Goal: Information Seeking & Learning: Learn about a topic

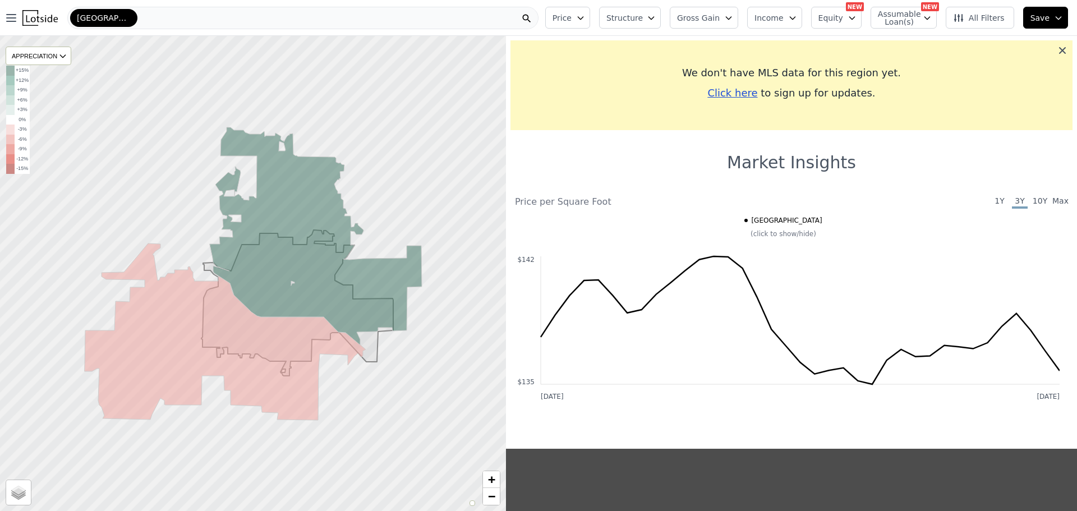
click at [1057, 50] on icon at bounding box center [1062, 50] width 11 height 11
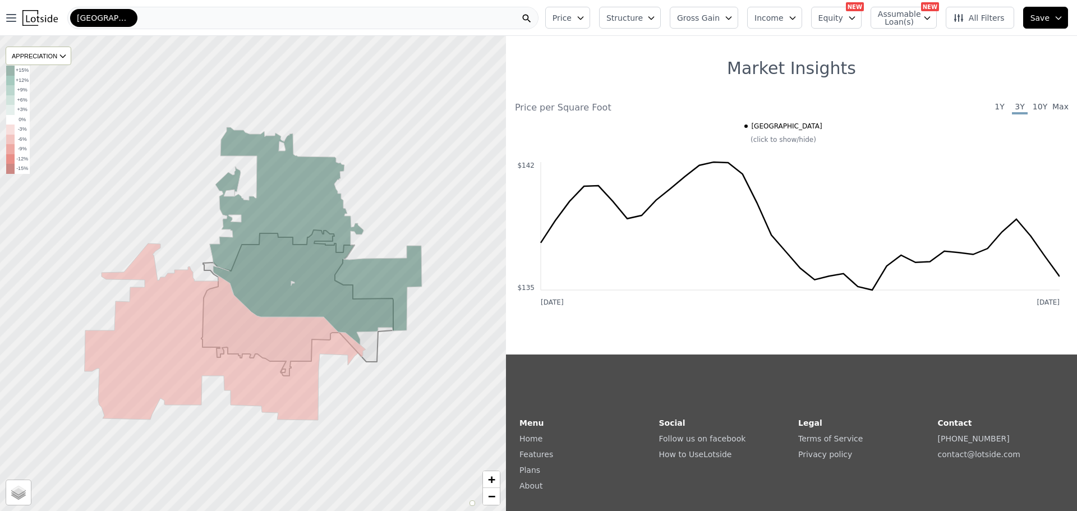
click at [529, 441] on link "Home" at bounding box center [530, 438] width 23 height 9
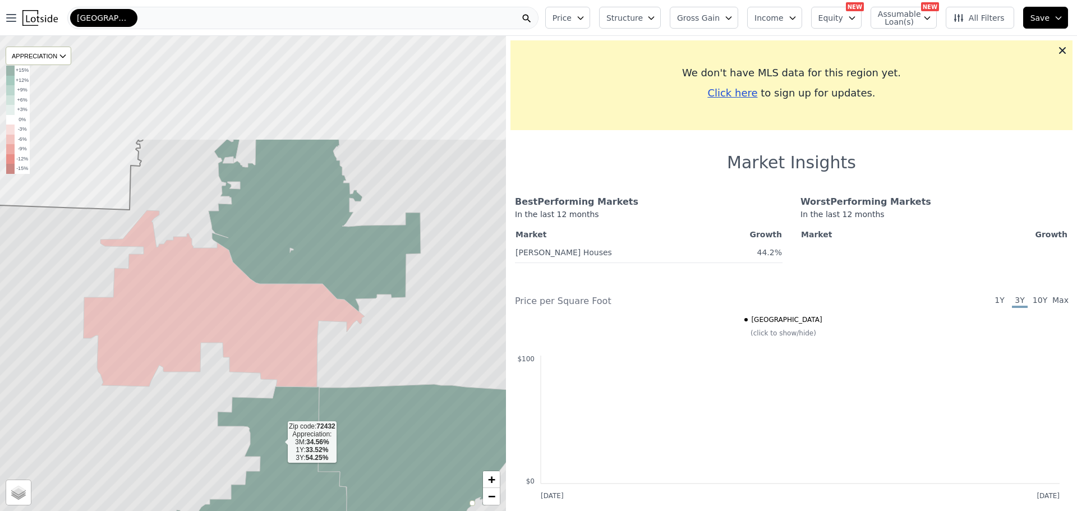
drag, startPoint x: 278, startPoint y: 318, endPoint x: 277, endPoint y: 442, distance: 124.0
click at [279, 442] on icon at bounding box center [237, 517] width 219 height 261
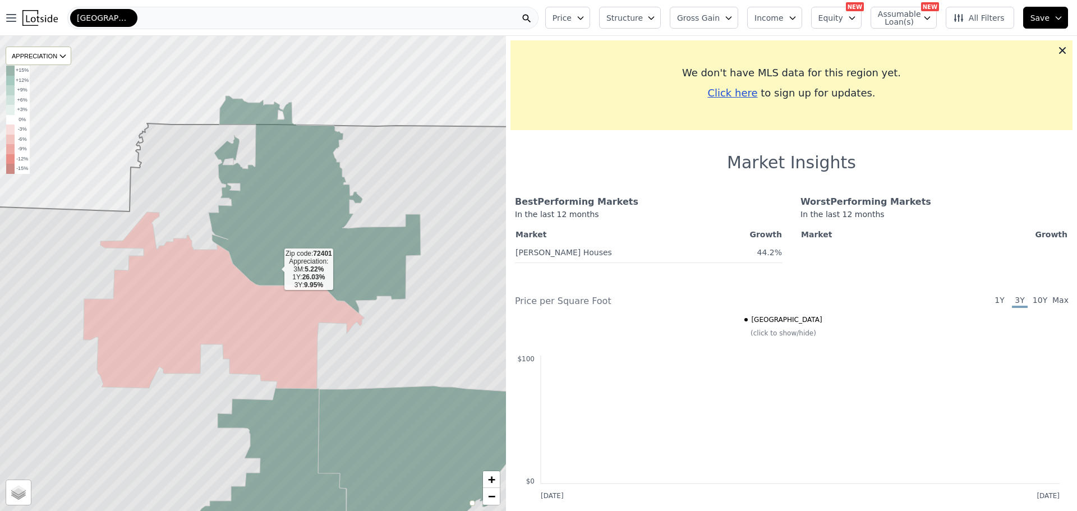
click at [275, 269] on icon at bounding box center [315, 205] width 212 height 218
click at [583, 19] on icon "button" at bounding box center [580, 18] width 5 height 3
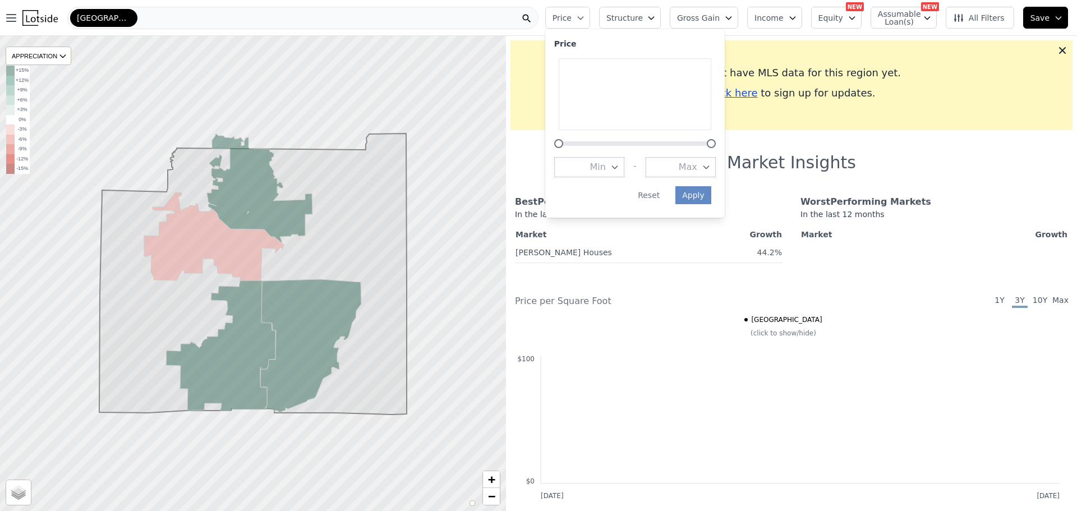
click at [692, 165] on button "Max" at bounding box center [681, 167] width 70 height 20
click at [692, 203] on button "$100K" at bounding box center [681, 207] width 70 height 20
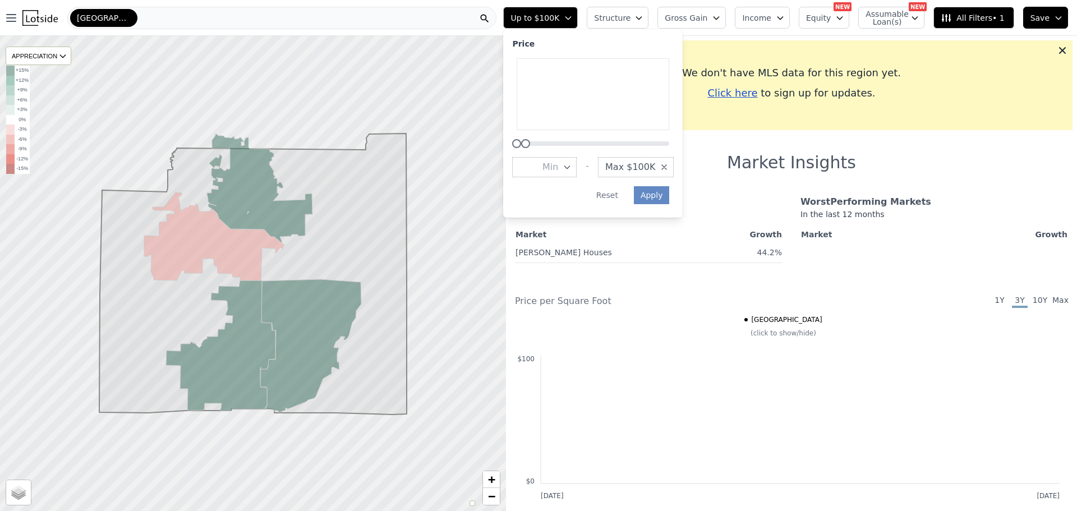
click at [558, 169] on span "Min" at bounding box center [550, 166] width 16 height 13
click at [577, 188] on button "$0" at bounding box center [544, 187] width 65 height 20
click at [670, 192] on button "Apply" at bounding box center [652, 195] width 36 height 18
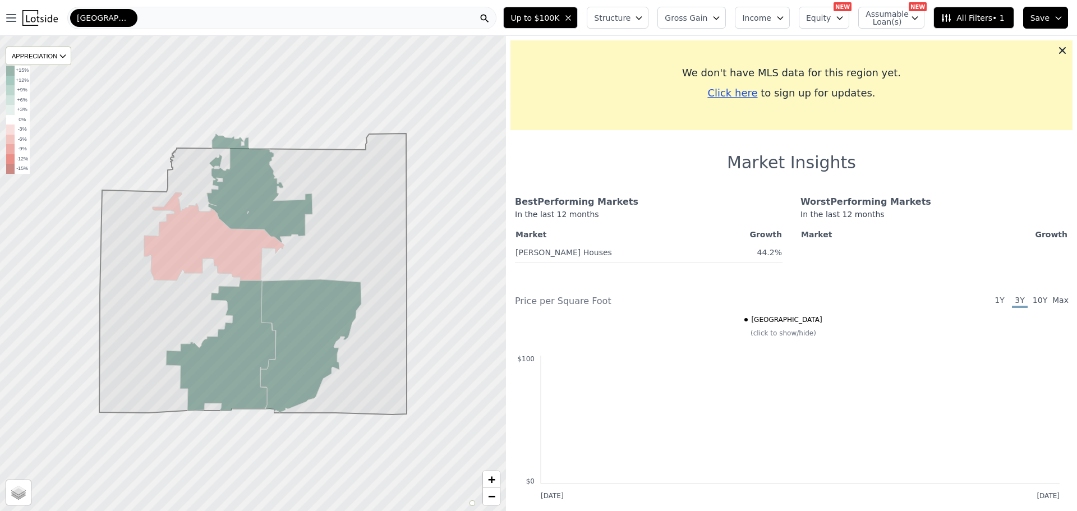
click at [549, 216] on div "In the last 12 months" at bounding box center [649, 218] width 268 height 18
click at [550, 209] on div "In the last 12 months" at bounding box center [649, 218] width 268 height 18
click at [555, 201] on div "Best Performing Markets" at bounding box center [649, 201] width 268 height 13
click at [254, 209] on icon at bounding box center [259, 188] width 105 height 108
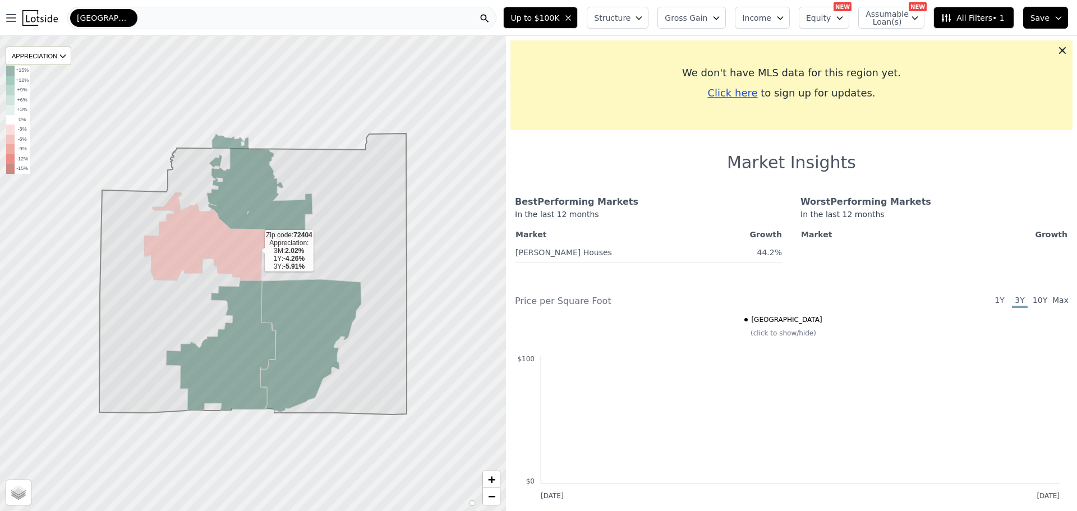
click at [256, 251] on icon at bounding box center [214, 236] width 140 height 88
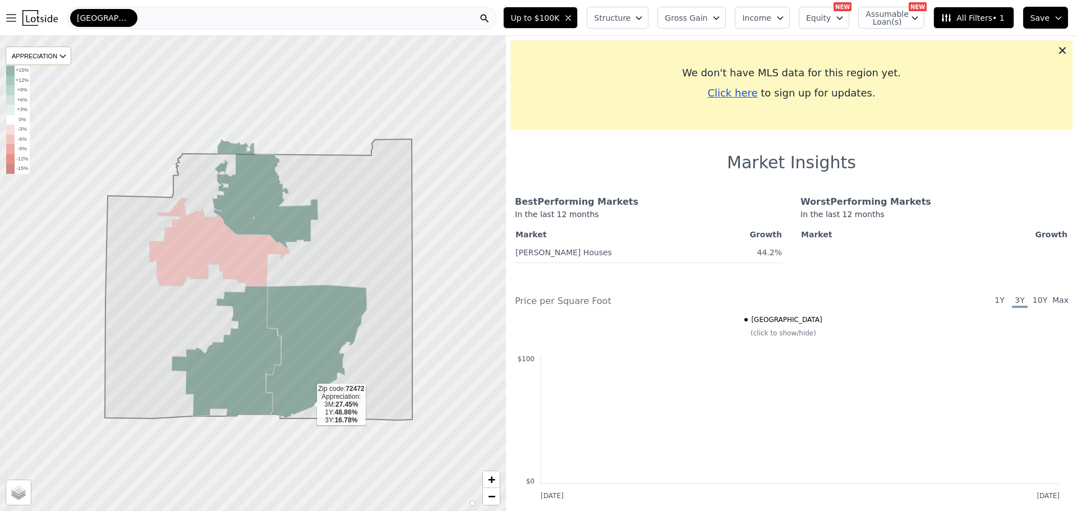
click at [308, 404] on icon at bounding box center [316, 351] width 101 height 133
click at [273, 399] on icon at bounding box center [226, 351] width 109 height 130
click at [628, 17] on span "Structure" at bounding box center [612, 17] width 36 height 11
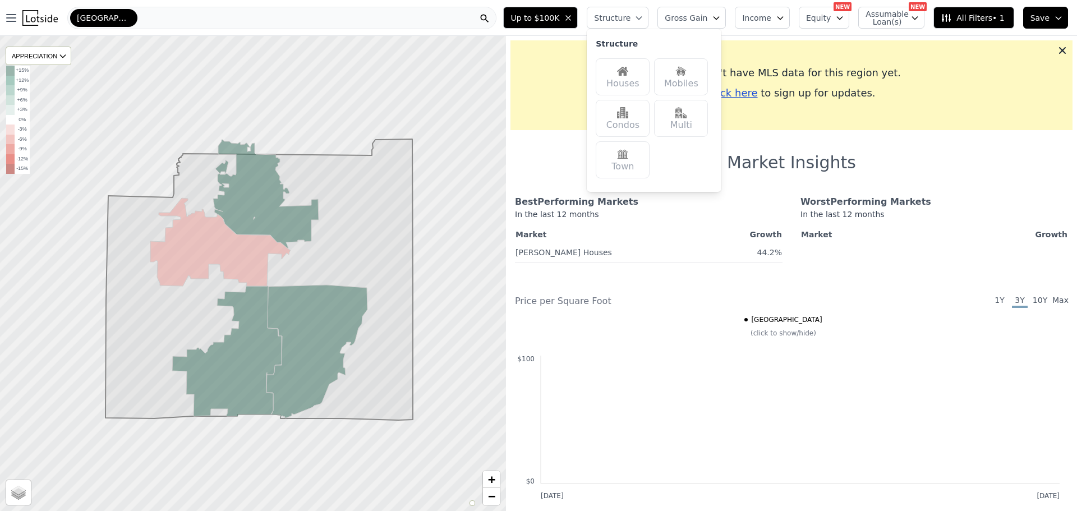
click at [632, 84] on div "Houses" at bounding box center [623, 76] width 54 height 37
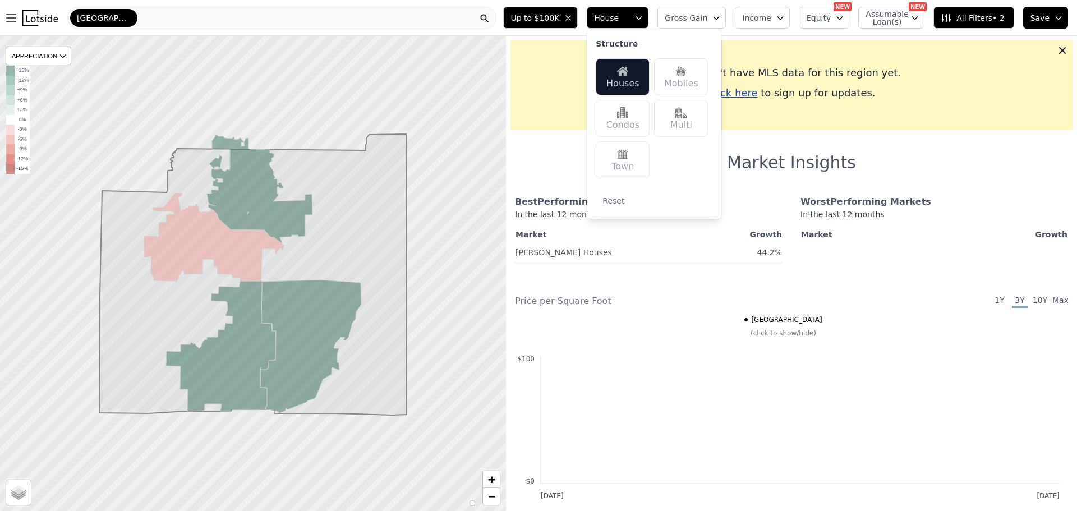
click at [632, 79] on div "Houses" at bounding box center [623, 76] width 54 height 37
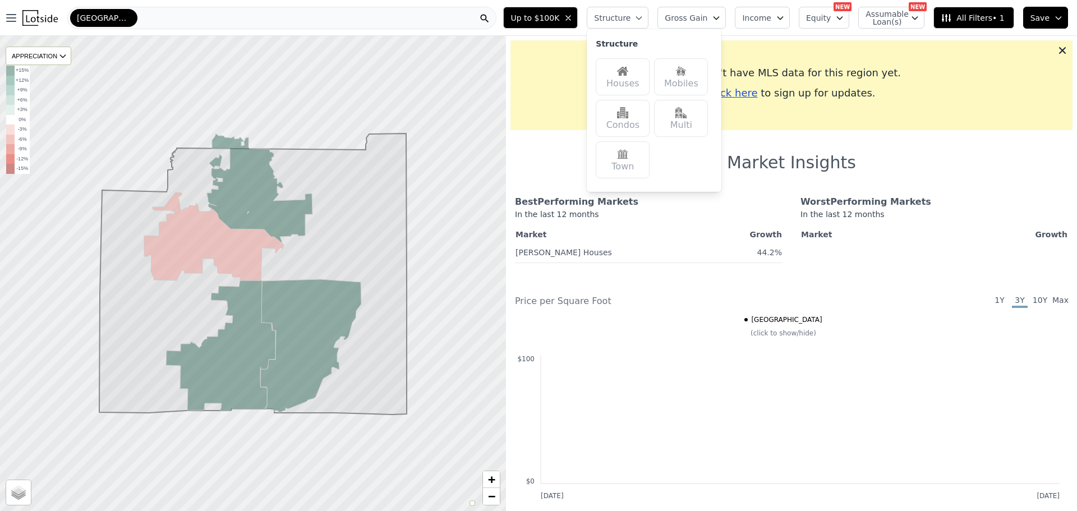
click at [632, 79] on div "Houses" at bounding box center [623, 76] width 54 height 37
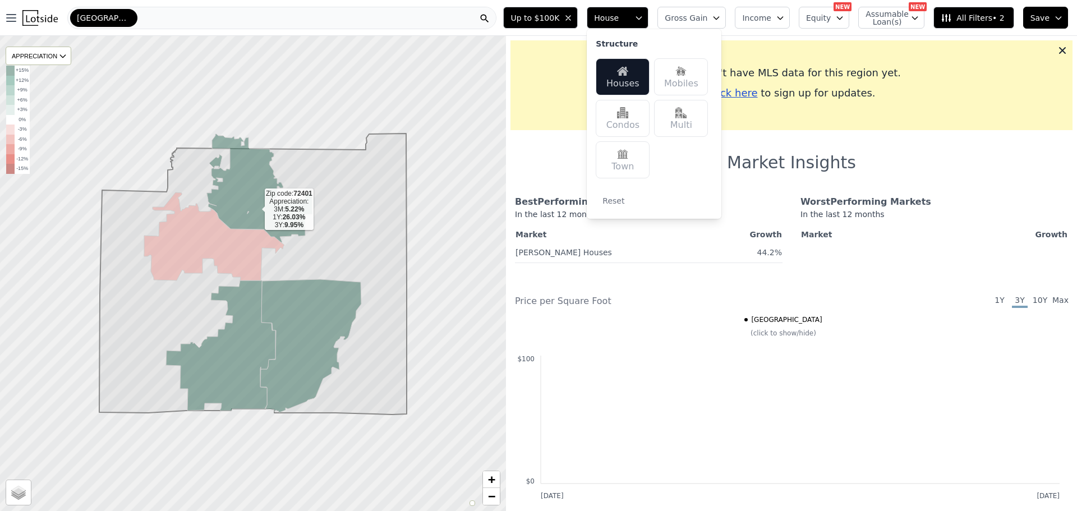
click at [256, 208] on icon at bounding box center [259, 188] width 105 height 108
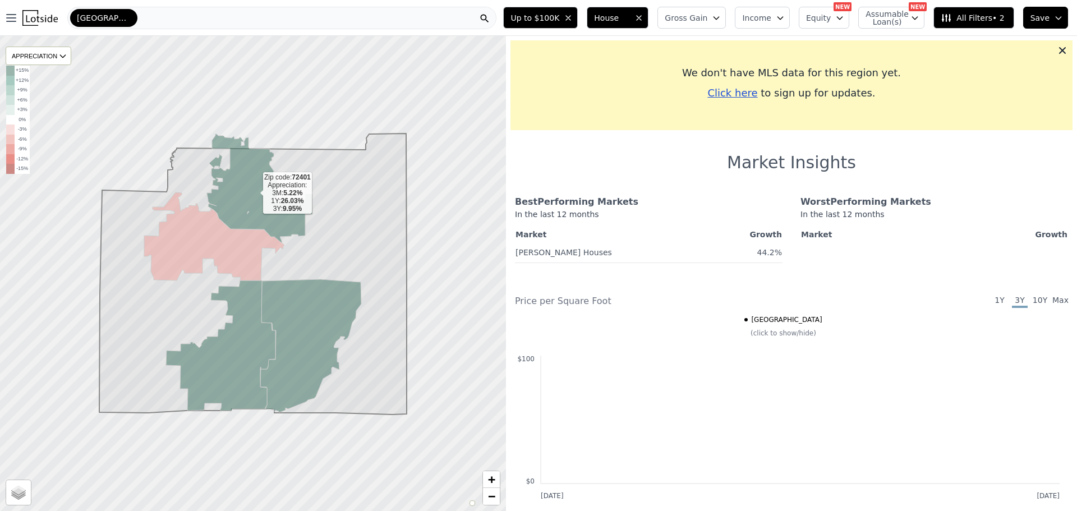
click at [255, 208] on icon at bounding box center [259, 188] width 105 height 108
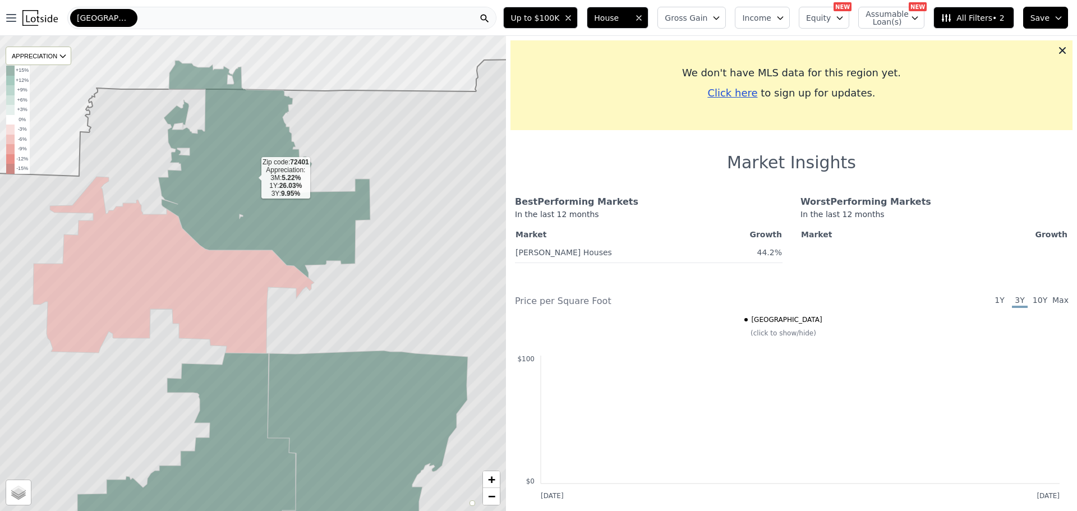
click at [255, 208] on icon at bounding box center [264, 170] width 212 height 218
click at [255, 210] on icon at bounding box center [264, 170] width 212 height 218
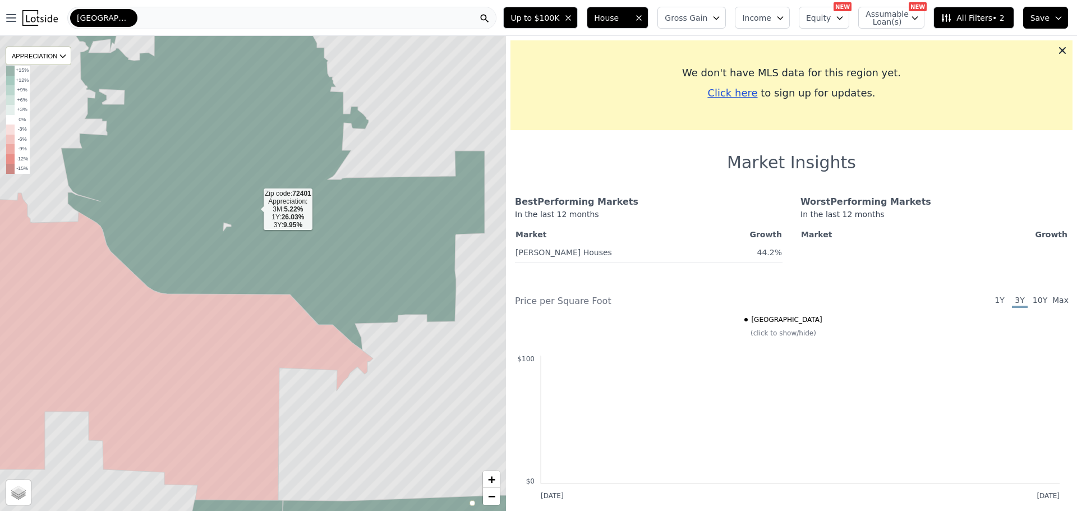
click at [255, 210] on icon at bounding box center [273, 169] width 424 height 362
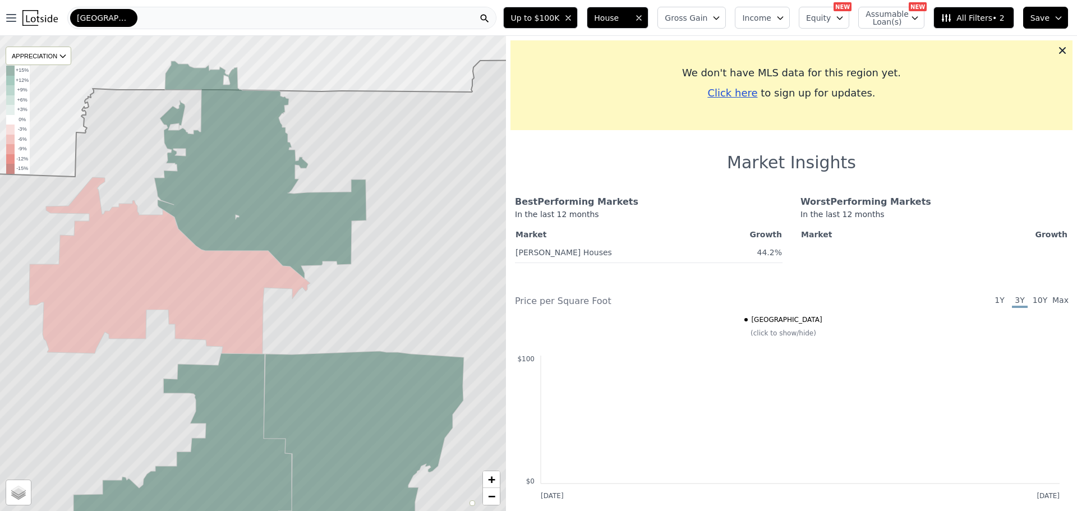
click at [772, 237] on th "Growth" at bounding box center [748, 235] width 68 height 16
click at [707, 17] on span "Gross Gain" at bounding box center [686, 17] width 43 height 11
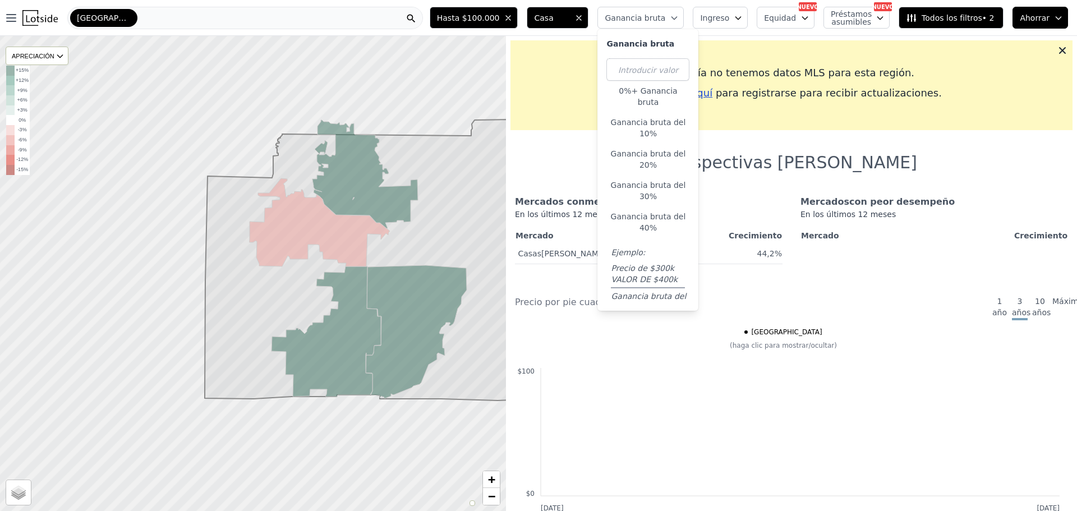
click at [570, 13] on span "Casa" at bounding box center [552, 17] width 36 height 11
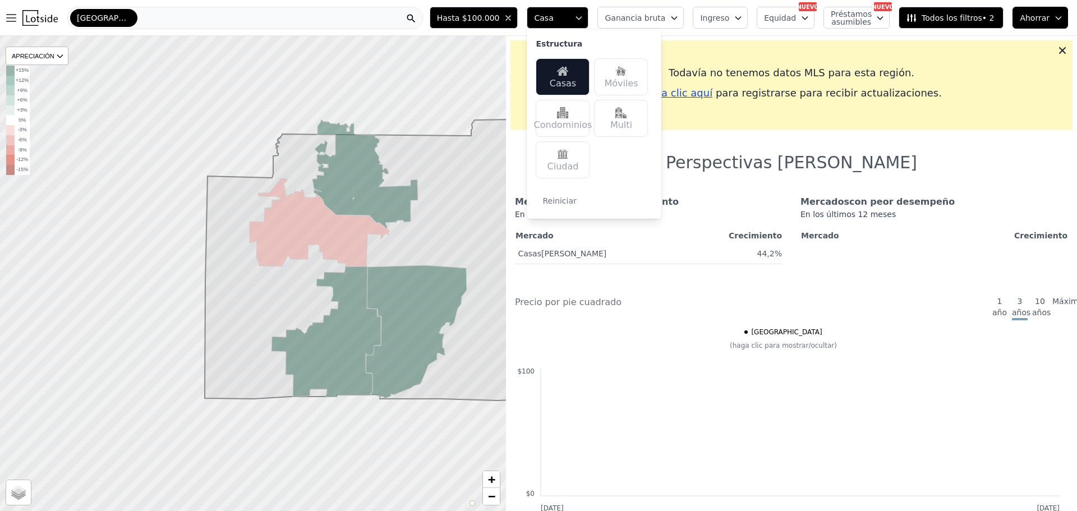
click at [590, 72] on div "Casas" at bounding box center [563, 76] width 54 height 37
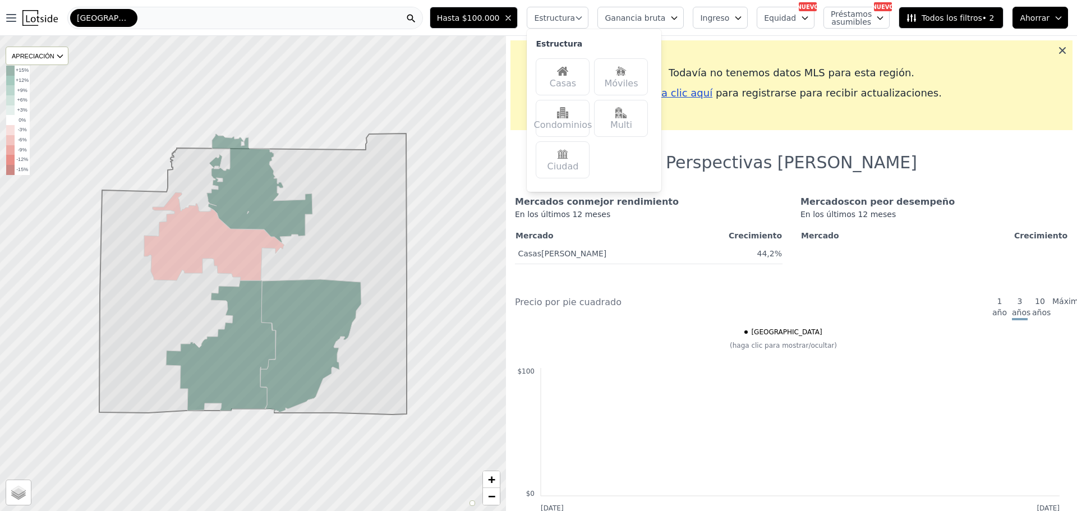
click at [1057, 49] on icon at bounding box center [1062, 50] width 11 height 11
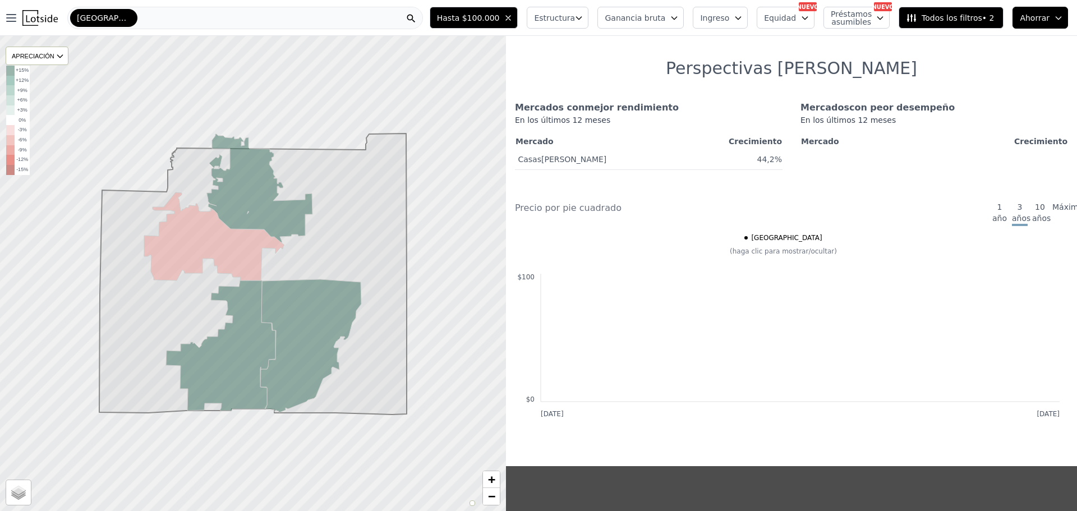
click at [967, 18] on font "Todos los filtros" at bounding box center [952, 17] width 61 height 9
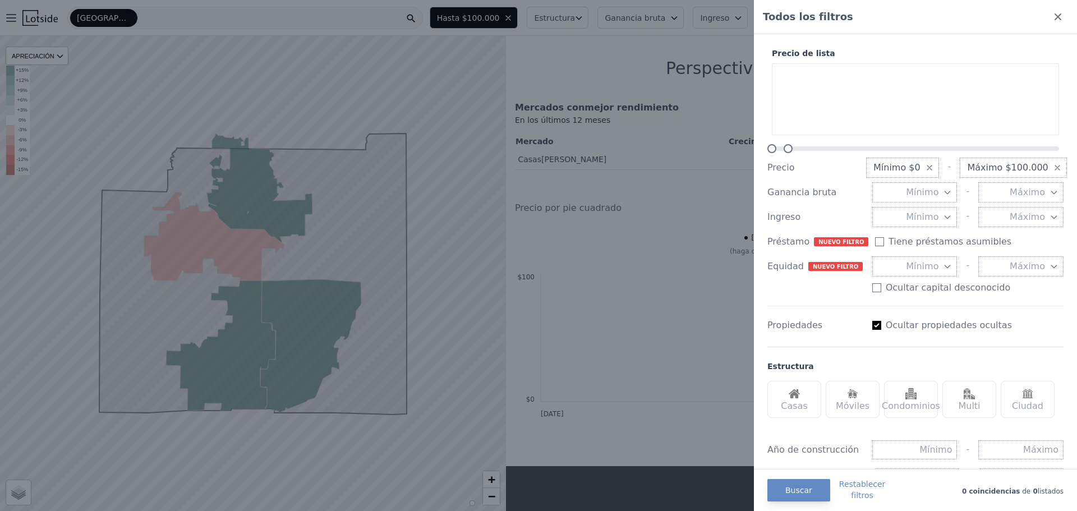
click at [793, 397] on img at bounding box center [794, 393] width 11 height 11
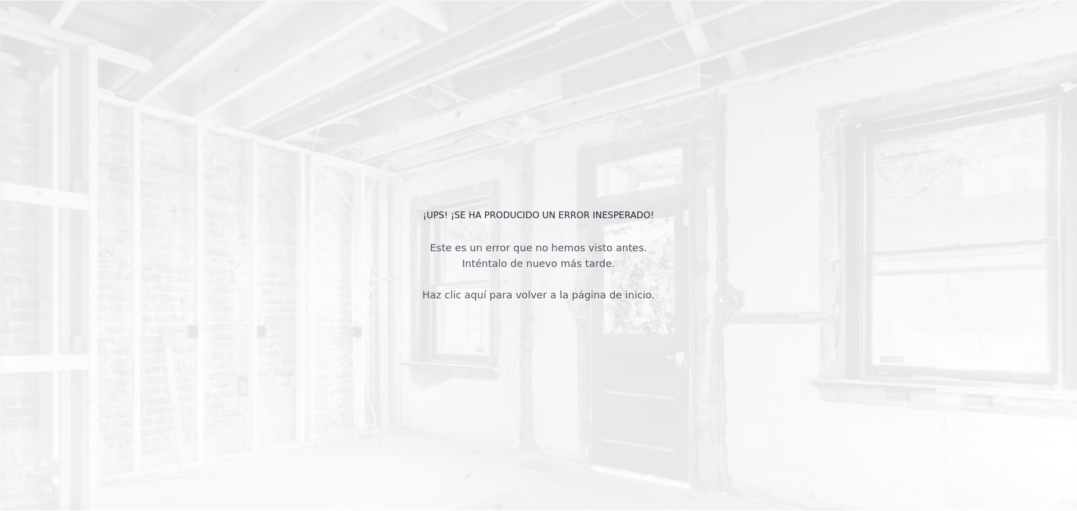
drag, startPoint x: 479, startPoint y: 233, endPoint x: 475, endPoint y: 244, distance: 11.4
click at [479, 236] on div "¡Ups! ¡Se ha producido un error inesperado! Este es un error que no hemos visto…" at bounding box center [538, 255] width 1077 height 511
click at [505, 208] on div "¡Ups! ¡Se ha producido un error inesperado! Este es un error que no hemos visto…" at bounding box center [538, 255] width 1077 height 511
click at [507, 208] on div "¡Ups! ¡Se ha producido un error inesperado! Este es un error que no hemos visto…" at bounding box center [538, 255] width 1077 height 511
drag, startPoint x: 438, startPoint y: 0, endPoint x: 194, endPoint y: 375, distance: 447.5
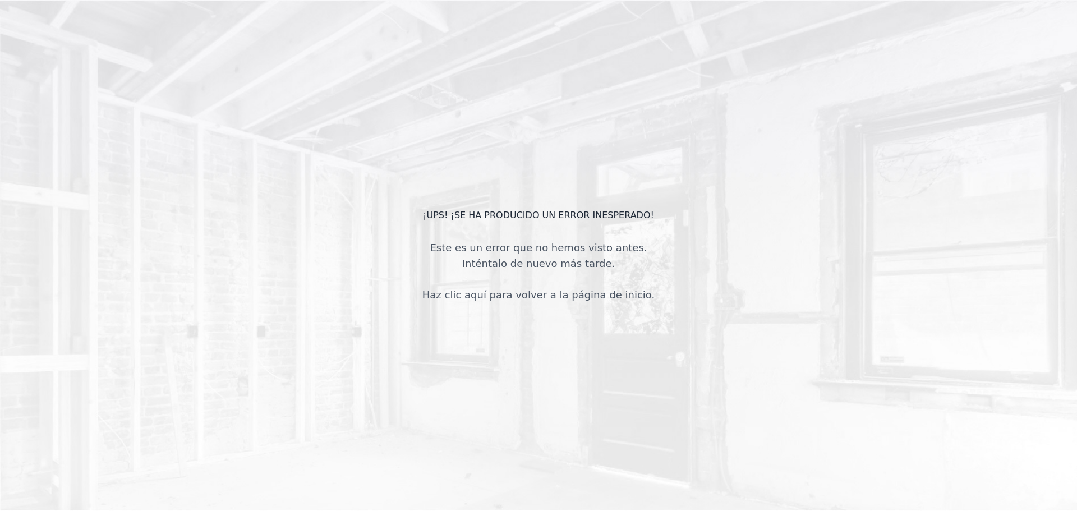
click at [196, 375] on div "¡Ups! ¡Se ha producido un error inesperado! Este es un error que no hemos visto…" at bounding box center [538, 255] width 1077 height 511
click at [197, 373] on div "¡Ups! ¡Se ha producido un error inesperado! Este es un error que no hemos visto…" at bounding box center [538, 255] width 1077 height 511
click at [213, 371] on div "¡Ups! ¡Se ha producido un error inesperado! Este es un error que no hemos visto…" at bounding box center [538, 255] width 1077 height 511
click at [238, 367] on div "¡Ups! ¡Se ha producido un error inesperado! Este es un error que no hemos visto…" at bounding box center [538, 255] width 1077 height 511
click at [237, 380] on div "¡Ups! ¡Se ha producido un error inesperado! Este es un error que no hemos visto…" at bounding box center [538, 255] width 1077 height 511
